Goal: Information Seeking & Learning: Learn about a topic

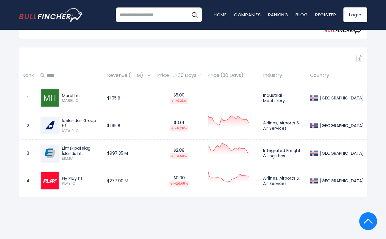
scroll to position [231, 0]
click at [47, 100] on img at bounding box center [49, 98] width 17 height 17
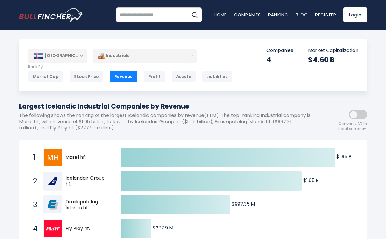
scroll to position [0, 0]
click at [166, 56] on div "Industrials" at bounding box center [145, 56] width 104 height 14
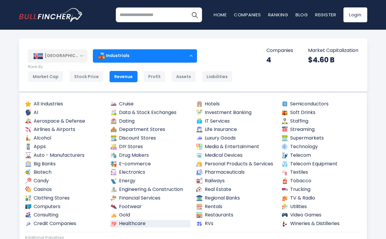
click at [147, 220] on link "Healthcare" at bounding box center [150, 223] width 80 height 7
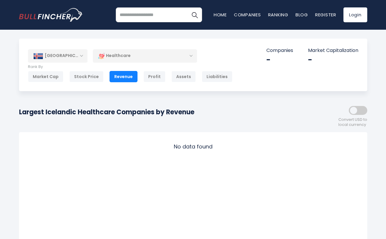
click at [136, 50] on div "Healthcare" at bounding box center [145, 56] width 104 height 14
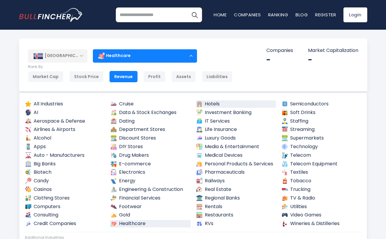
click at [211, 102] on link "Hotels" at bounding box center [236, 104] width 80 height 7
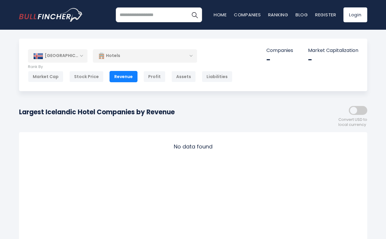
click at [165, 57] on div "Hotels" at bounding box center [145, 56] width 104 height 14
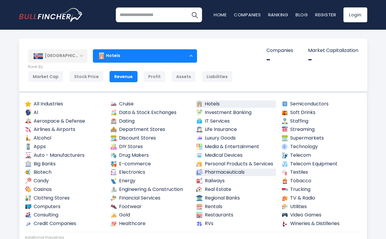
click at [221, 169] on link "Pharmaceuticals" at bounding box center [236, 172] width 80 height 7
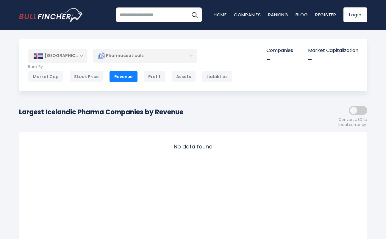
click at [82, 55] on div "[GEOGRAPHIC_DATA]" at bounding box center [57, 55] width 59 height 13
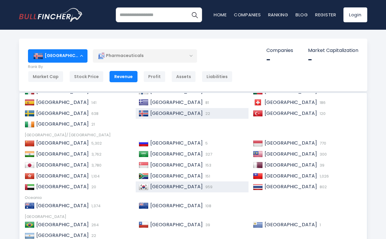
scroll to position [86, 0]
